Goal: Use online tool/utility: Utilize a website feature to perform a specific function

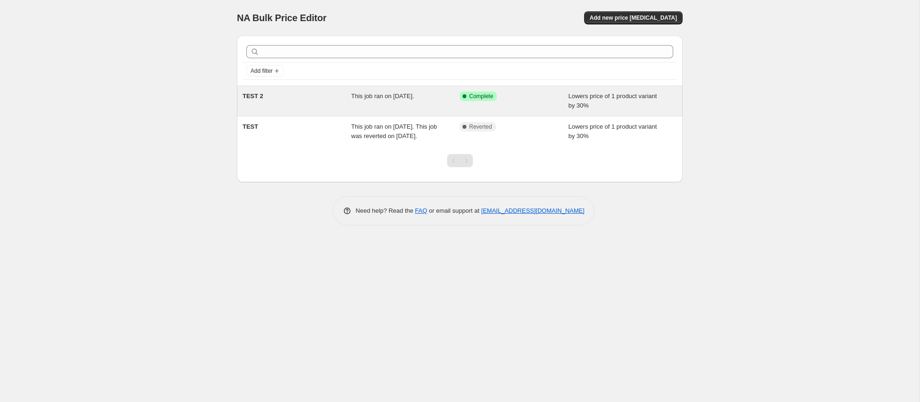
click at [412, 99] on span "This job ran on [DATE]." at bounding box center [383, 95] width 63 height 7
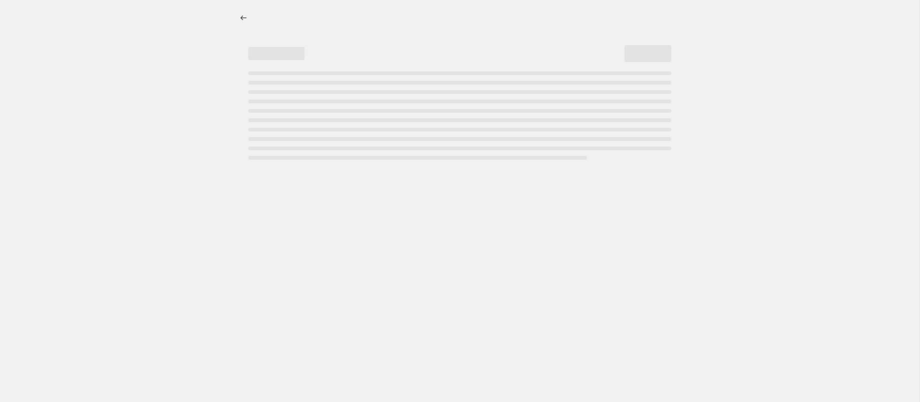
select select "percentage"
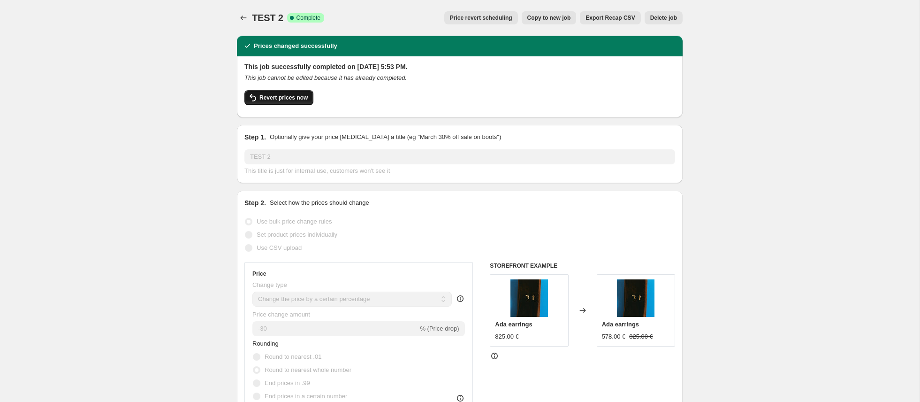
click at [283, 97] on span "Revert prices now" at bounding box center [284, 98] width 48 height 8
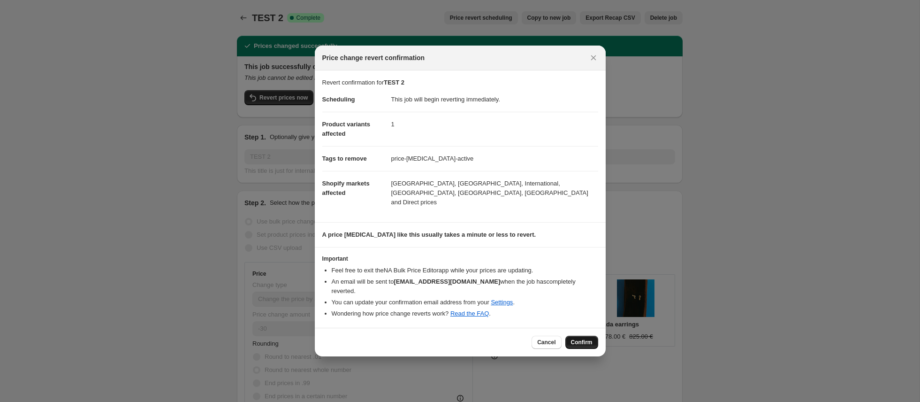
click at [581, 338] on span "Confirm" at bounding box center [582, 342] width 22 height 8
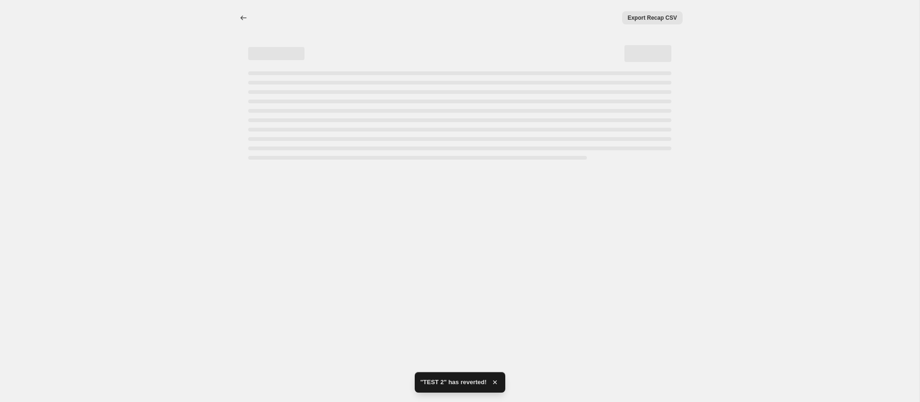
select select "percentage"
